Goal: Task Accomplishment & Management: Use online tool/utility

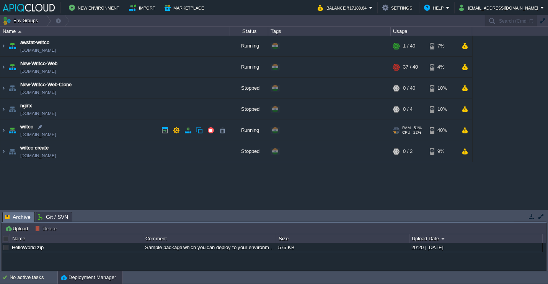
click at [100, 136] on td "writco [DOMAIN_NAME]" at bounding box center [115, 130] width 230 height 21
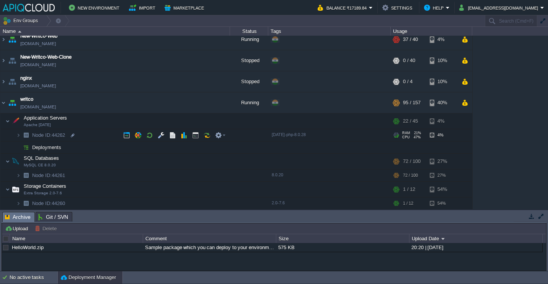
scroll to position [30, 0]
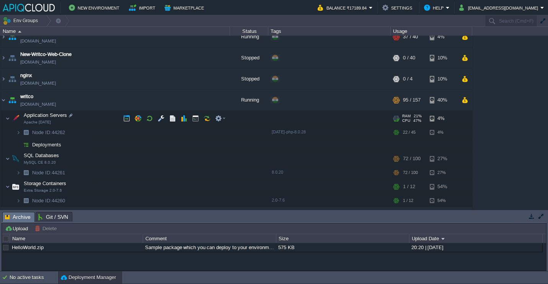
click at [85, 113] on td "Application Servers Apache [DATE]" at bounding box center [115, 119] width 230 height 16
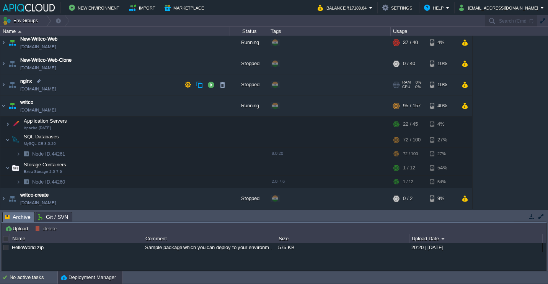
scroll to position [0, 0]
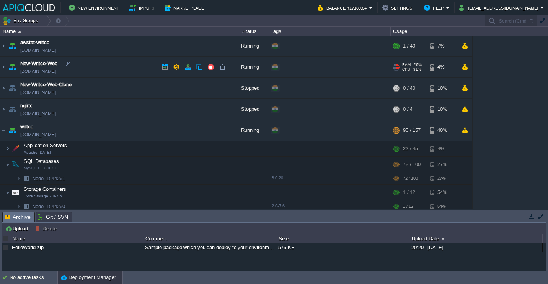
click at [97, 69] on td "New-Writco-Web [DOMAIN_NAME]" at bounding box center [115, 67] width 230 height 21
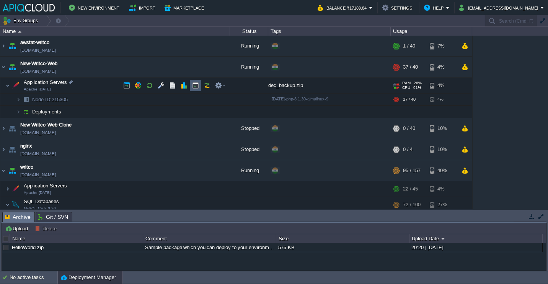
click at [193, 83] on button "button" at bounding box center [195, 85] width 7 height 7
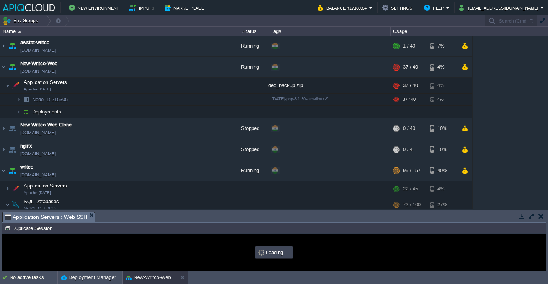
type input "#000000"
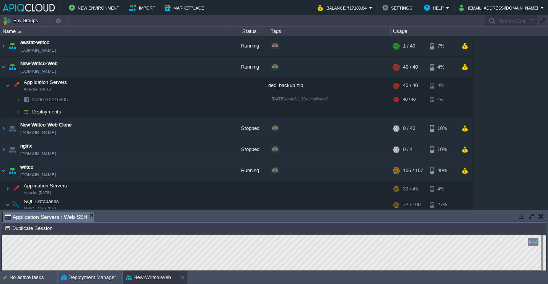
scroll to position [1, 89]
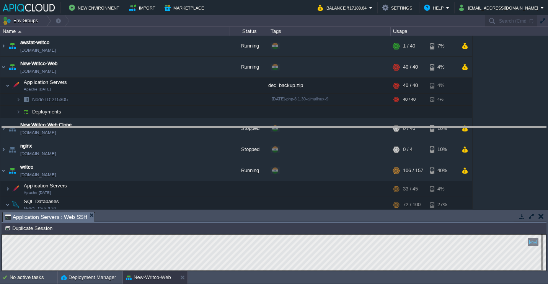
drag, startPoint x: 257, startPoint y: 216, endPoint x: 266, endPoint y: 111, distance: 106.0
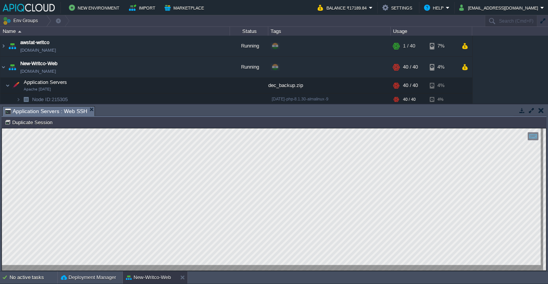
type textarea "cat /etc/httpd/logs/ssl-access.log | awk '{print $1}' | sort | uniq -c | sort -…"
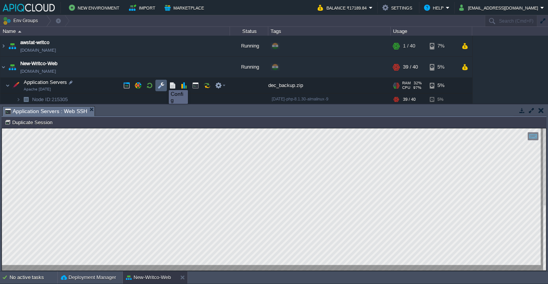
click at [163, 83] on button "button" at bounding box center [161, 85] width 7 height 7
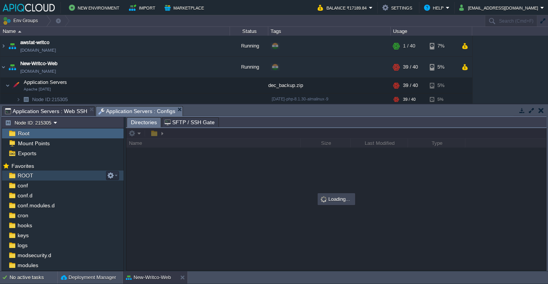
click at [57, 173] on div "ROOT" at bounding box center [63, 175] width 122 height 10
click at [62, 111] on span "Application Servers : Web SSH" at bounding box center [46, 110] width 82 height 9
click at [119, 111] on span "Application Servers : Configs" at bounding box center [136, 111] width 77 height 10
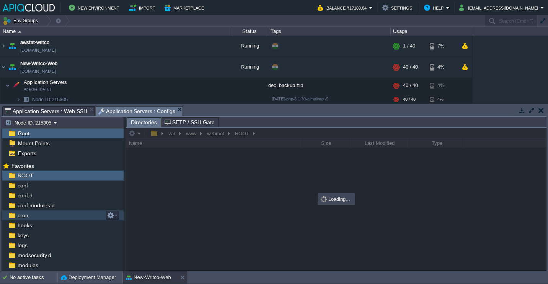
scroll to position [16, 0]
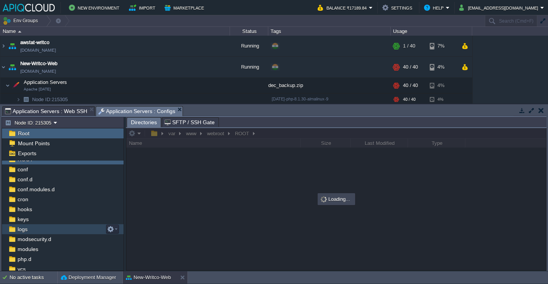
click at [50, 229] on div "logs" at bounding box center [63, 229] width 122 height 10
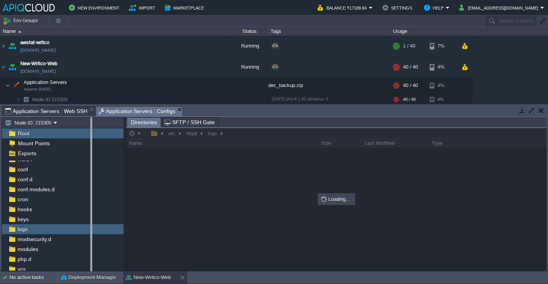
drag, startPoint x: 125, startPoint y: 126, endPoint x: 91, endPoint y: 118, distance: 34.5
click at [91, 118] on body "New Environment Import Marketplace Bonus ₹0.00 Upgrade Account Balance ₹17189.8…" at bounding box center [274, 142] width 548 height 284
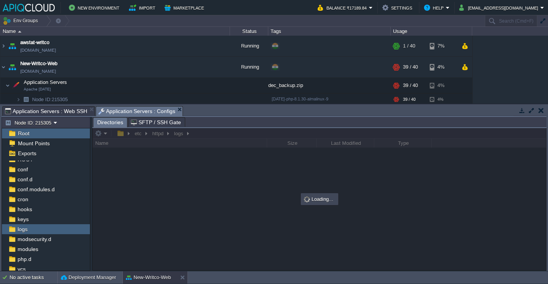
click at [67, 115] on span "Application Servers : Web SSH" at bounding box center [46, 110] width 82 height 9
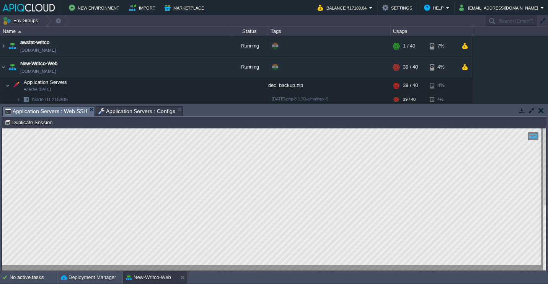
click at [131, 107] on span "Application Servers : Configs" at bounding box center [136, 110] width 77 height 9
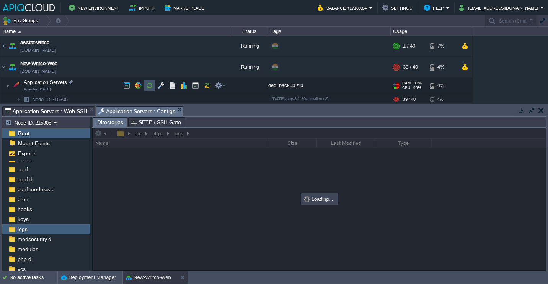
click at [148, 87] on button "button" at bounding box center [149, 85] width 7 height 7
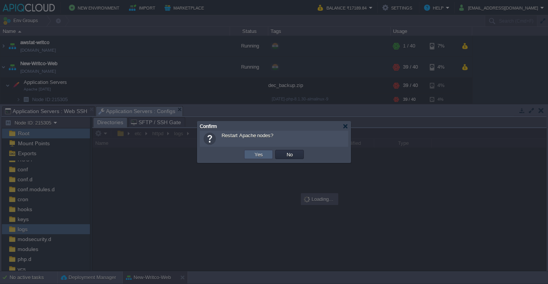
click at [268, 158] on td "Yes" at bounding box center [258, 154] width 29 height 9
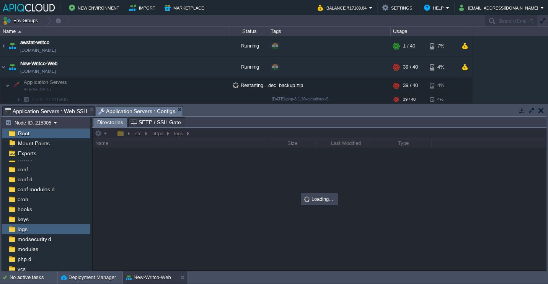
click at [274, 176] on div at bounding box center [320, 199] width 454 height 142
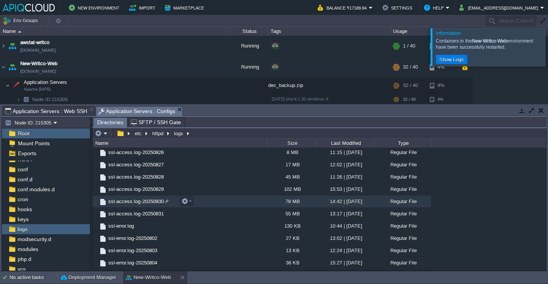
scroll to position [1544, 0]
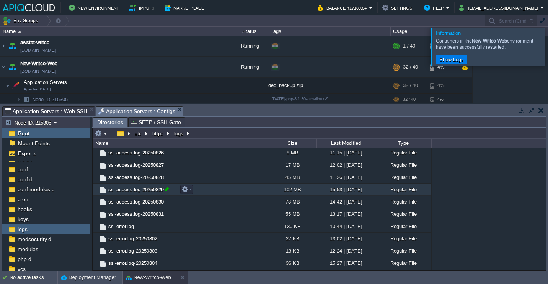
click at [166, 189] on div at bounding box center [166, 189] width 7 height 7
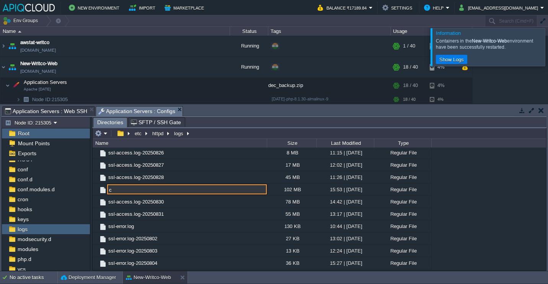
type input "ssl-access.log-20250829"
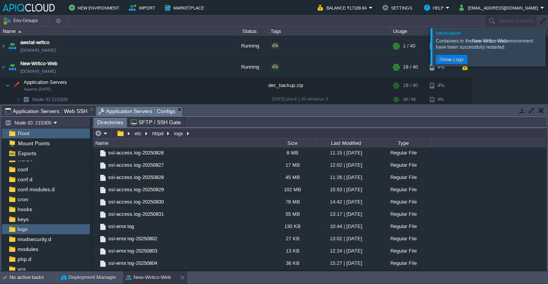
click at [31, 111] on span "Application Servers : Web SSH" at bounding box center [46, 110] width 82 height 9
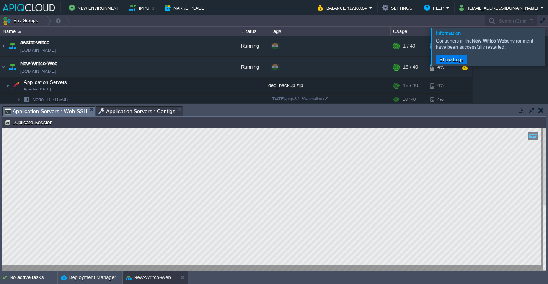
type textarea "cat /etc/httpd/logs/ssl-access.log | awk -F\" '{print $1,$6}' | sort | uniq -c …"
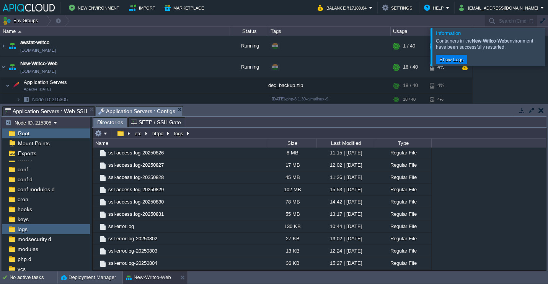
click at [115, 112] on span "Application Servers : Configs" at bounding box center [136, 111] width 77 height 10
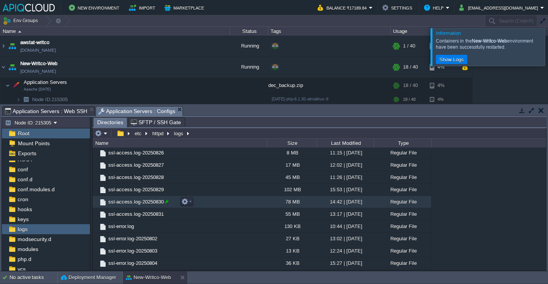
click at [167, 203] on div at bounding box center [166, 201] width 7 height 7
type input "ssl-access.log-20250830"
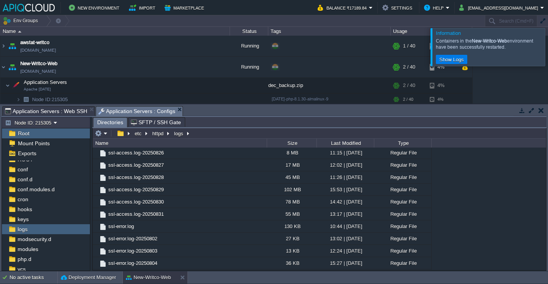
click at [75, 115] on span "Application Servers : Web SSH" at bounding box center [46, 110] width 82 height 9
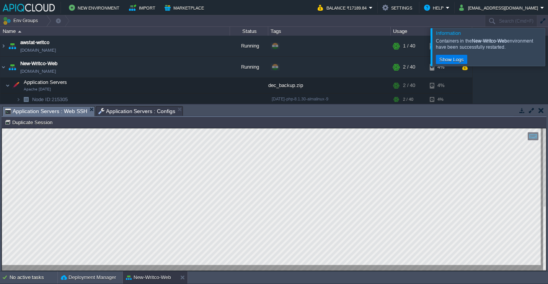
click at [548, 46] on div at bounding box center [557, 47] width 0 height 38
